Goal: Task Accomplishment & Management: Complete application form

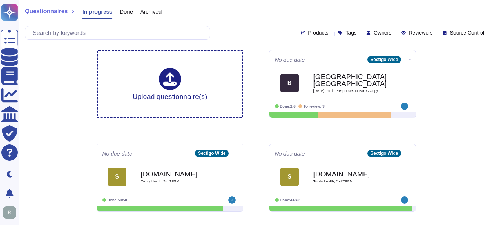
click at [122, 10] on span "Done" at bounding box center [126, 12] width 13 height 6
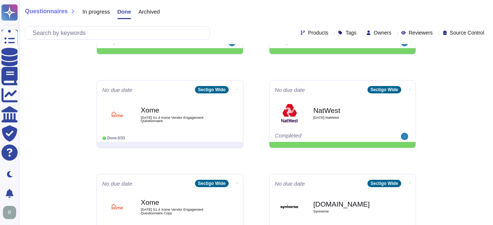
scroll to position [441, 0]
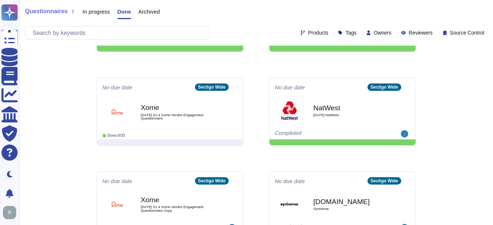
click at [86, 12] on span "In progress" at bounding box center [96, 12] width 28 height 6
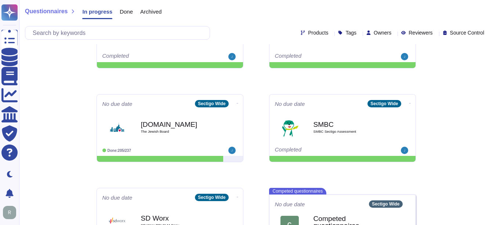
scroll to position [367, 0]
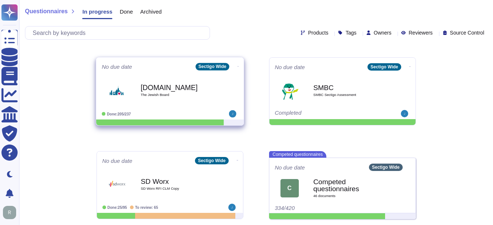
click at [161, 96] on span "The Jewish Board" at bounding box center [178, 95] width 74 height 4
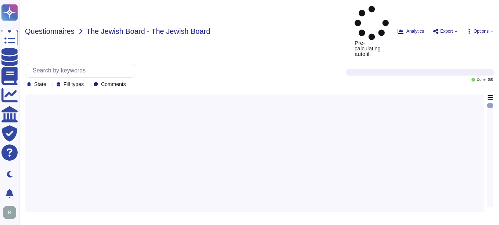
click at [61, 28] on span "Questionnaires" at bounding box center [50, 31] width 50 height 7
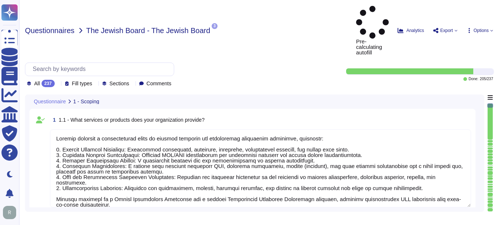
type textarea "Sectigo provides a comprehensive range of digital identity and certificate mana…"
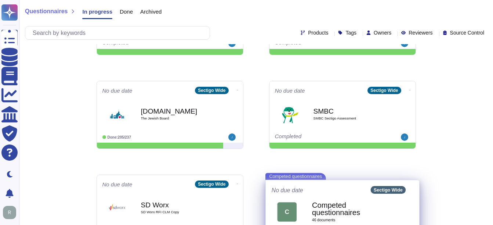
scroll to position [367, 0]
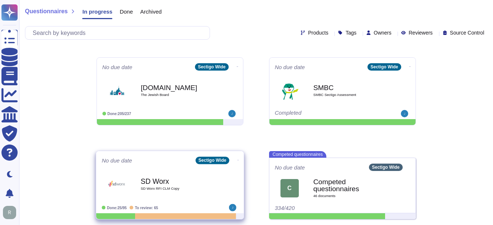
click at [171, 187] on span "SD Worx RFI CLM Copy" at bounding box center [178, 189] width 74 height 4
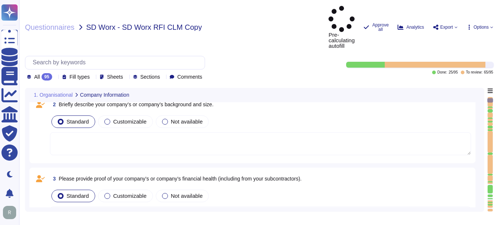
scroll to position [110, 0]
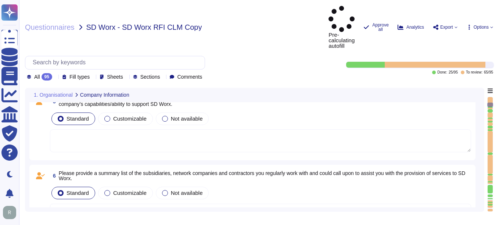
type textarea "Sectigo operates in the SaaS space and conducts business as both B2B and B2C. A…"
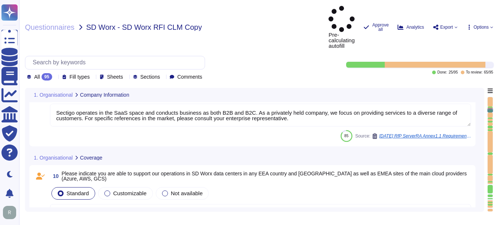
type textarea "Data is stored in colocation centers located in [GEOGRAPHIC_DATA], [US_STATE], …"
type textarea "Our standard Service Level Agreements (SLAs) include the following: - Uptime: -…"
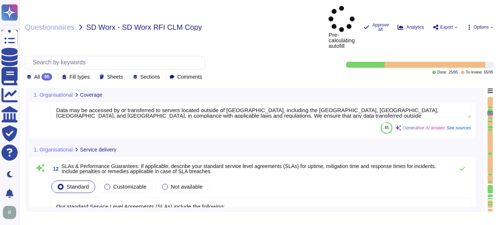
type textarea "Our incident management process is structured around a formal Incident Response…"
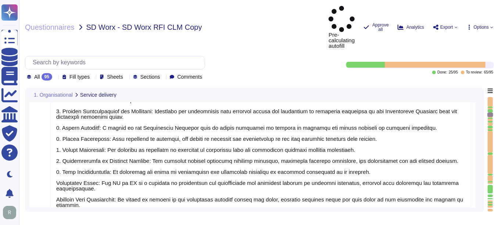
scroll to position [1176, 0]
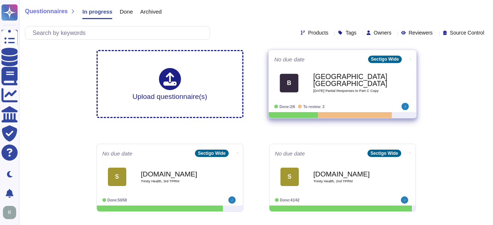
click at [362, 89] on span "[DATE] Partial Responses to Part C Copy" at bounding box center [350, 91] width 74 height 4
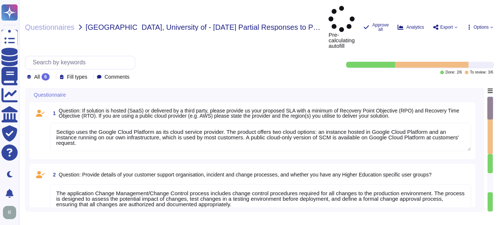
type textarea "Sectigo uses the Google Cloud Platform as its cloud service provider. The produ…"
type textarea "The application Change Management/Change Control process includes change contro…"
type textarea "Customers can obtain their data by exporting customer certificate data as a rep…"
type textarea "Our SCM solution is a SaaS product which can be accessed in the Web portal (scm…"
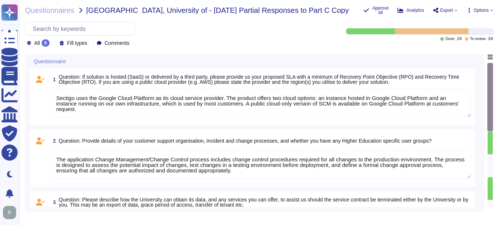
click at [51, 43] on div "All 6" at bounding box center [40, 42] width 26 height 7
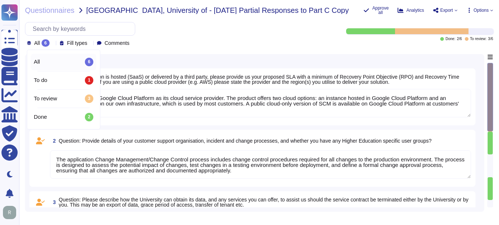
click at [62, 62] on div "All 6" at bounding box center [64, 62] width 60 height 8
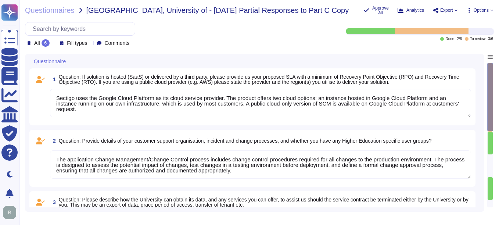
click at [271, 51] on div "Questionnaires Bristol, University of - 2025 08 13 Partial Responses to Part C …" at bounding box center [259, 112] width 480 height 225
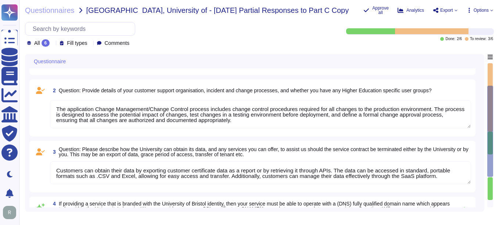
type textarea "This information is located in Sectigo’s premier support addendum. Sectigo can …"
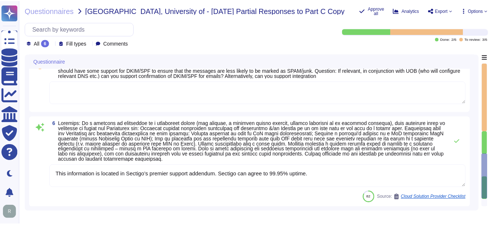
scroll to position [259, 0]
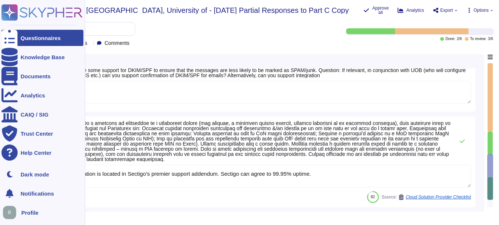
click at [17, 34] on div at bounding box center [9, 38] width 16 height 16
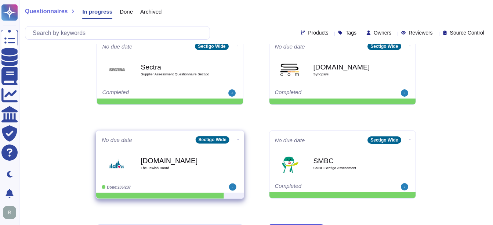
scroll to position [294, 0]
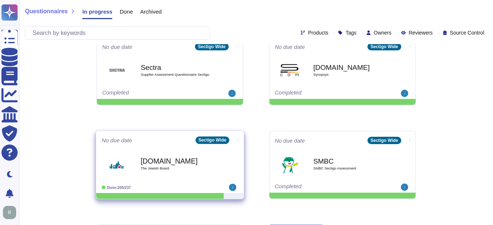
click at [155, 162] on b "[DOMAIN_NAME]" at bounding box center [178, 160] width 74 height 7
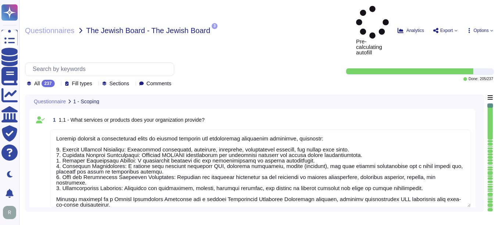
type textarea "Sectigo provides a comprehensive range of digital identity and certificate mana…"
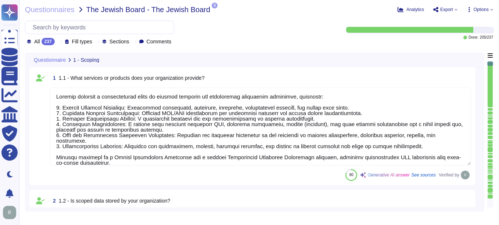
type textarea "The sensitive data being stored includes: 1. Customer-provided email addresses:…"
click at [58, 42] on icon at bounding box center [58, 42] width 0 height 0
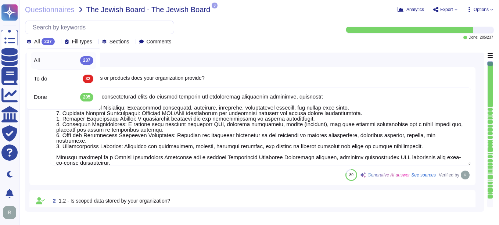
click at [57, 58] on div "All 237" at bounding box center [64, 60] width 60 height 8
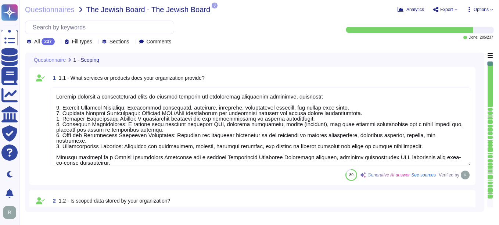
scroll to position [1, 0]
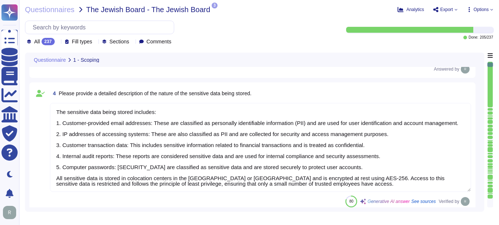
type textarea "Access to scoped data is indeed restricted to a very small number of senior tru…"
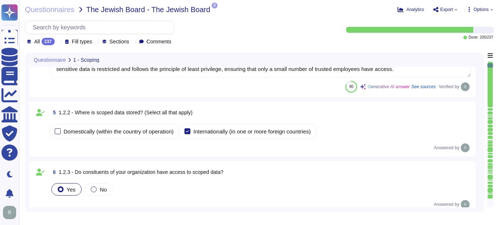
type textarea "Access to scoped information systems is granted to personnel according to their…"
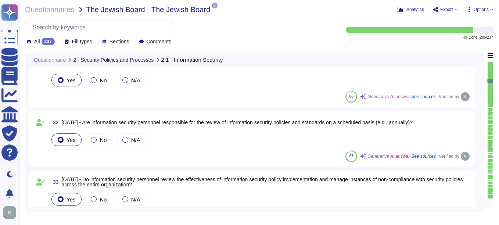
type textarea "Our organization considers membership in special interest groups and forums, su…"
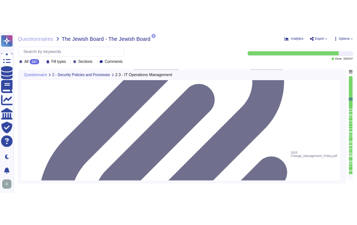
scroll to position [3049, 0]
